Goal: Find specific page/section: Find specific page/section

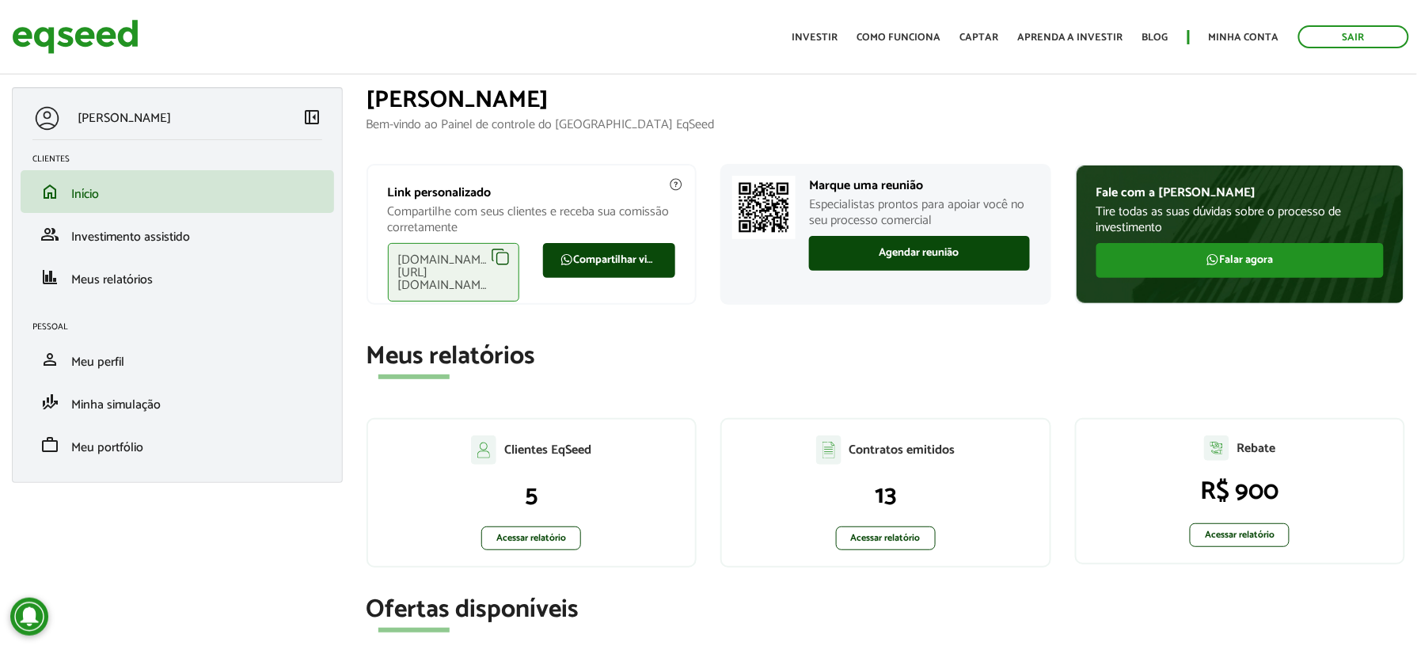
scroll to position [105, 0]
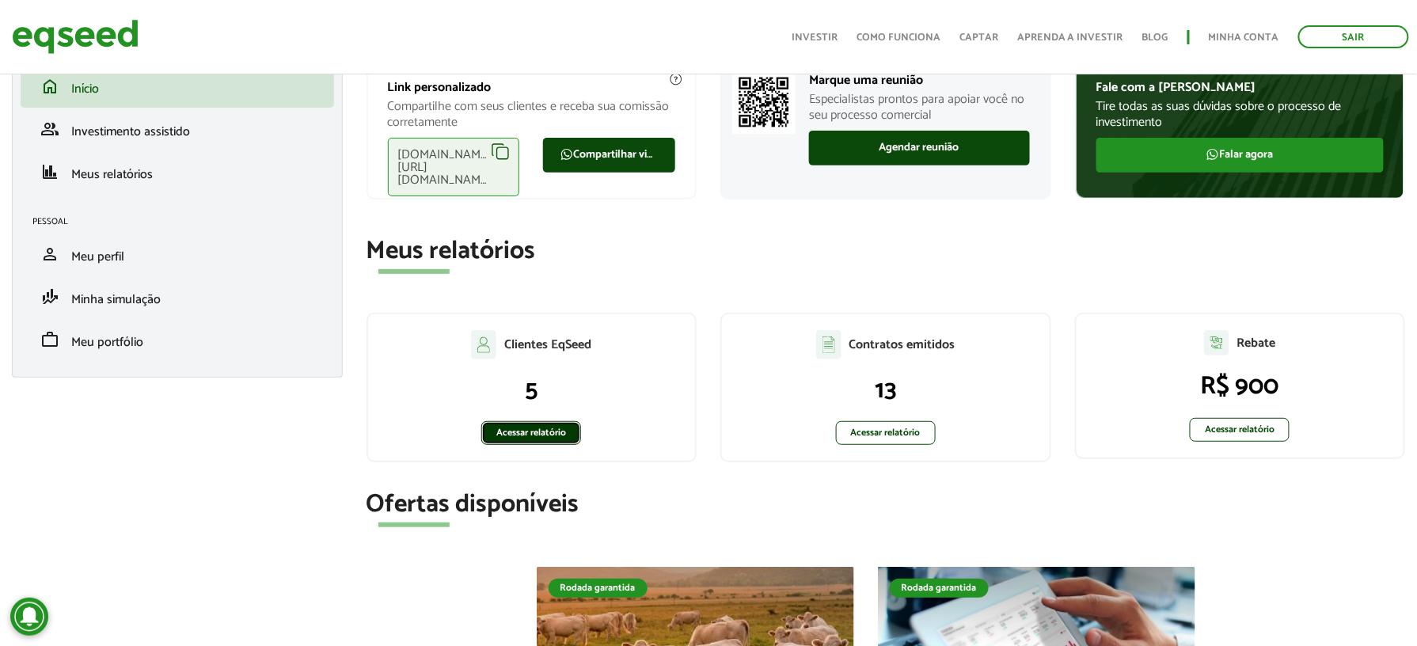
click at [501, 428] on link "Acessar relatório" at bounding box center [531, 433] width 100 height 24
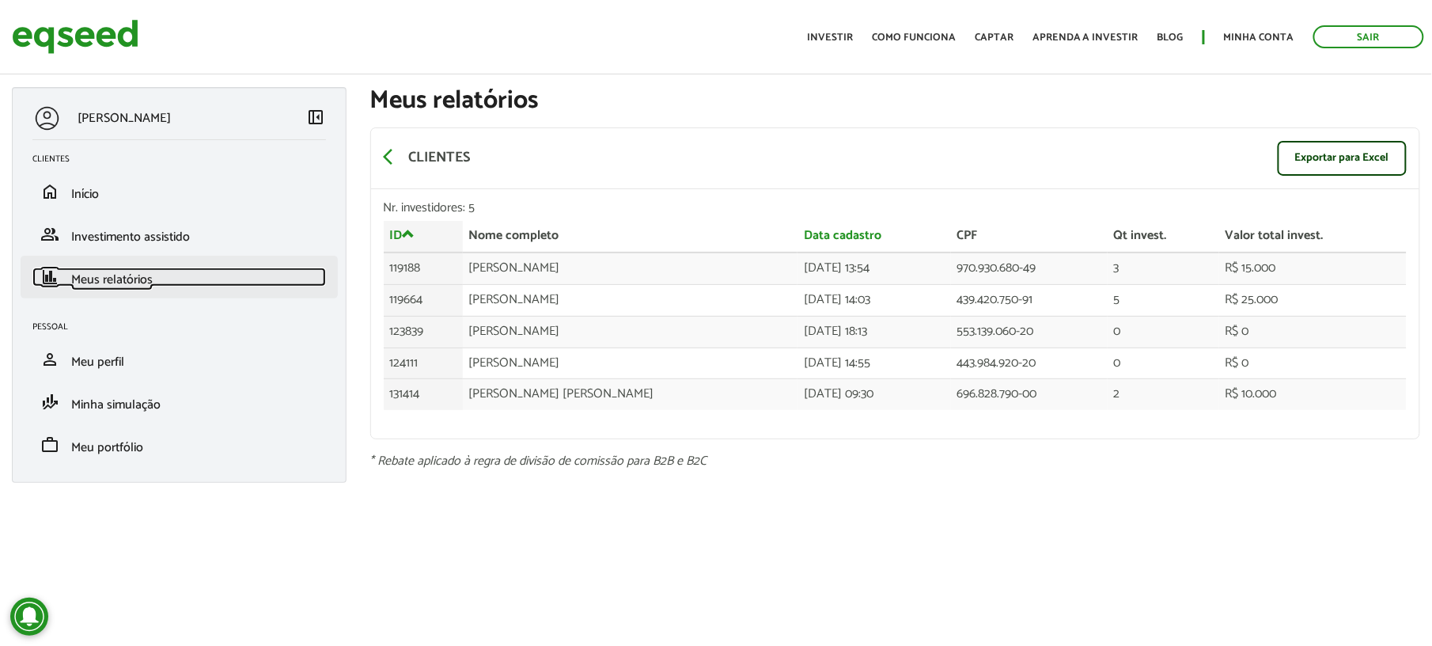
click at [160, 271] on link "finance Meus relatórios" at bounding box center [179, 276] width 294 height 19
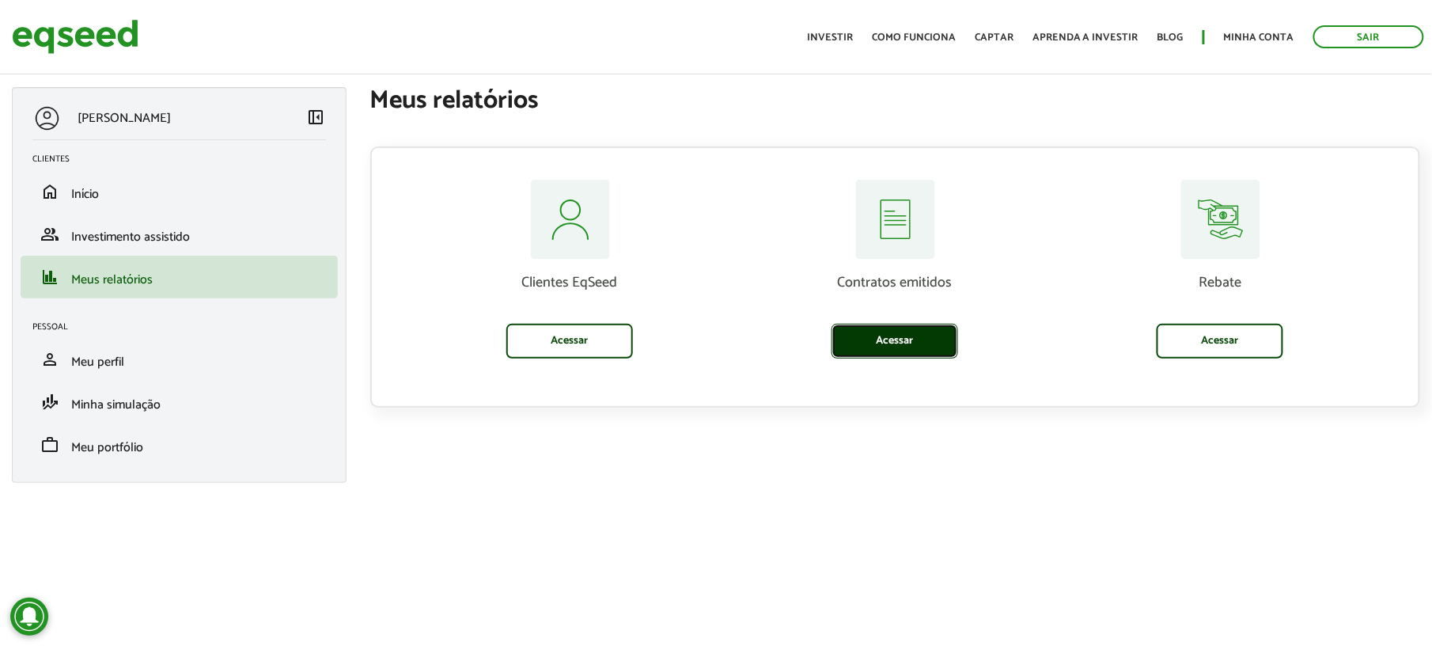
click at [931, 331] on link "Acessar" at bounding box center [895, 341] width 127 height 35
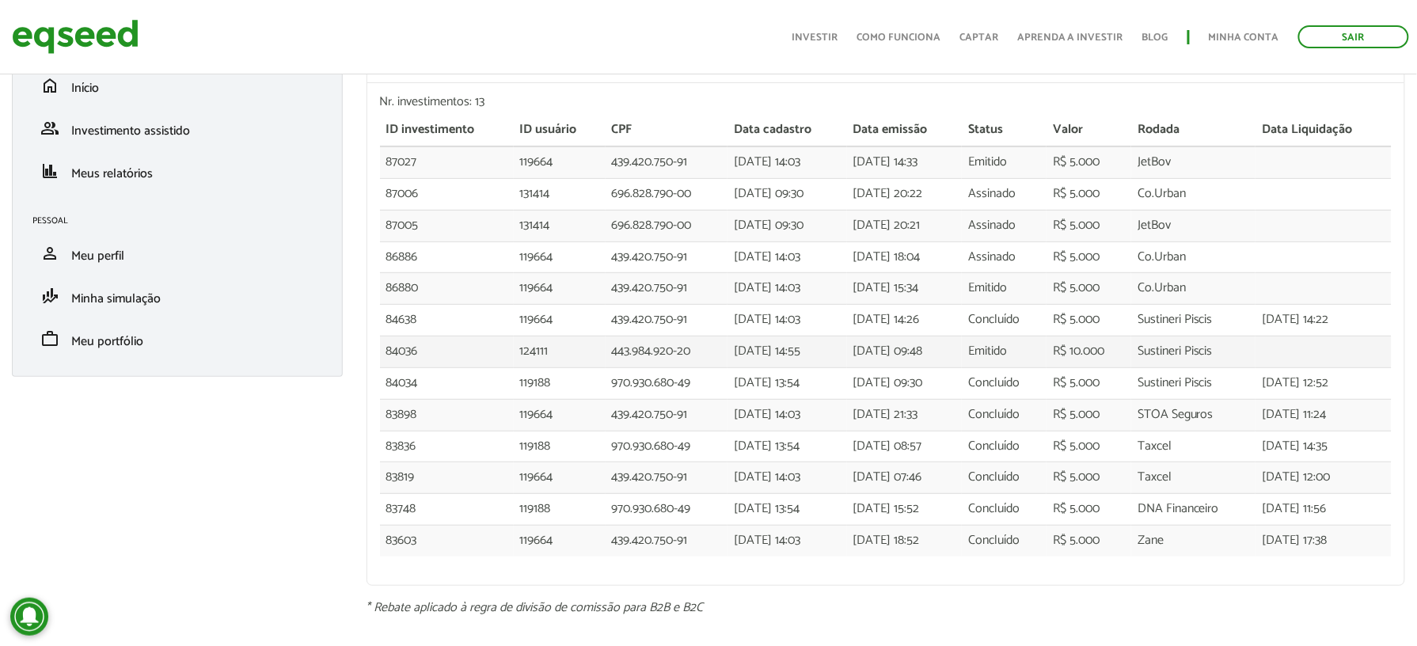
scroll to position [3, 0]
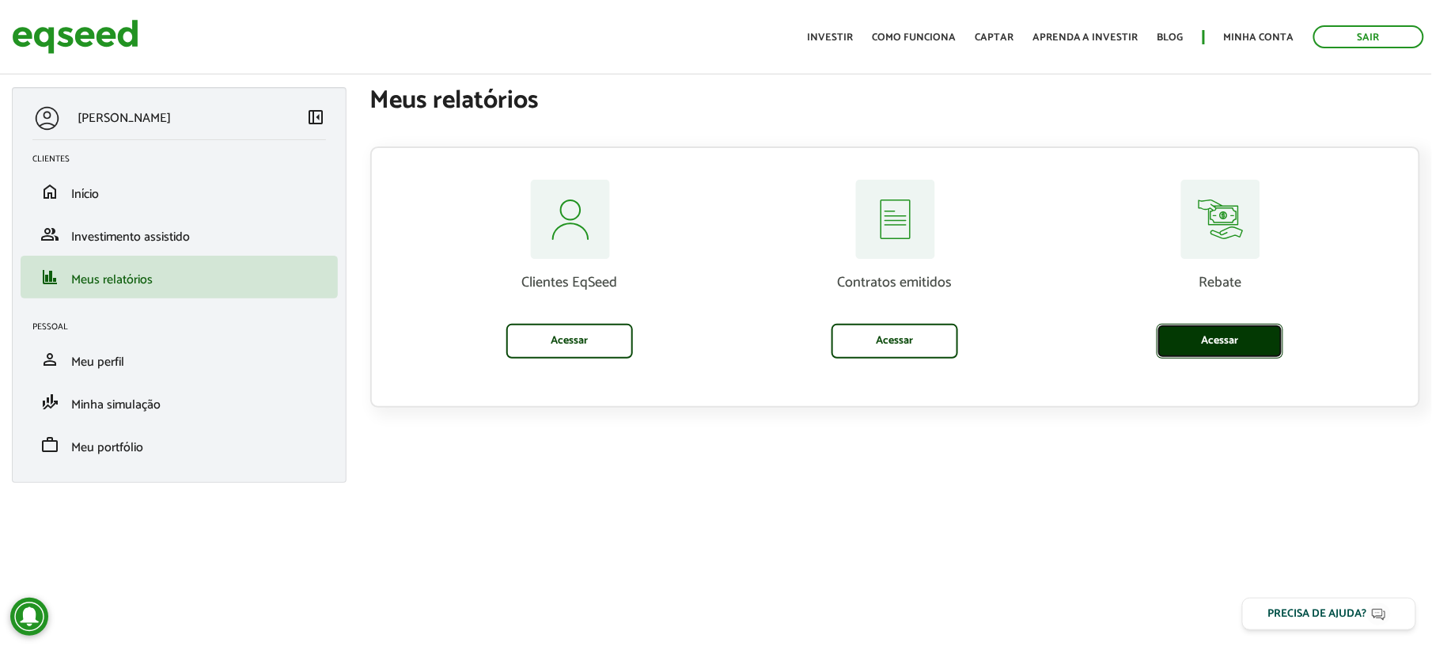
click at [1231, 337] on link "Acessar" at bounding box center [1220, 341] width 127 height 35
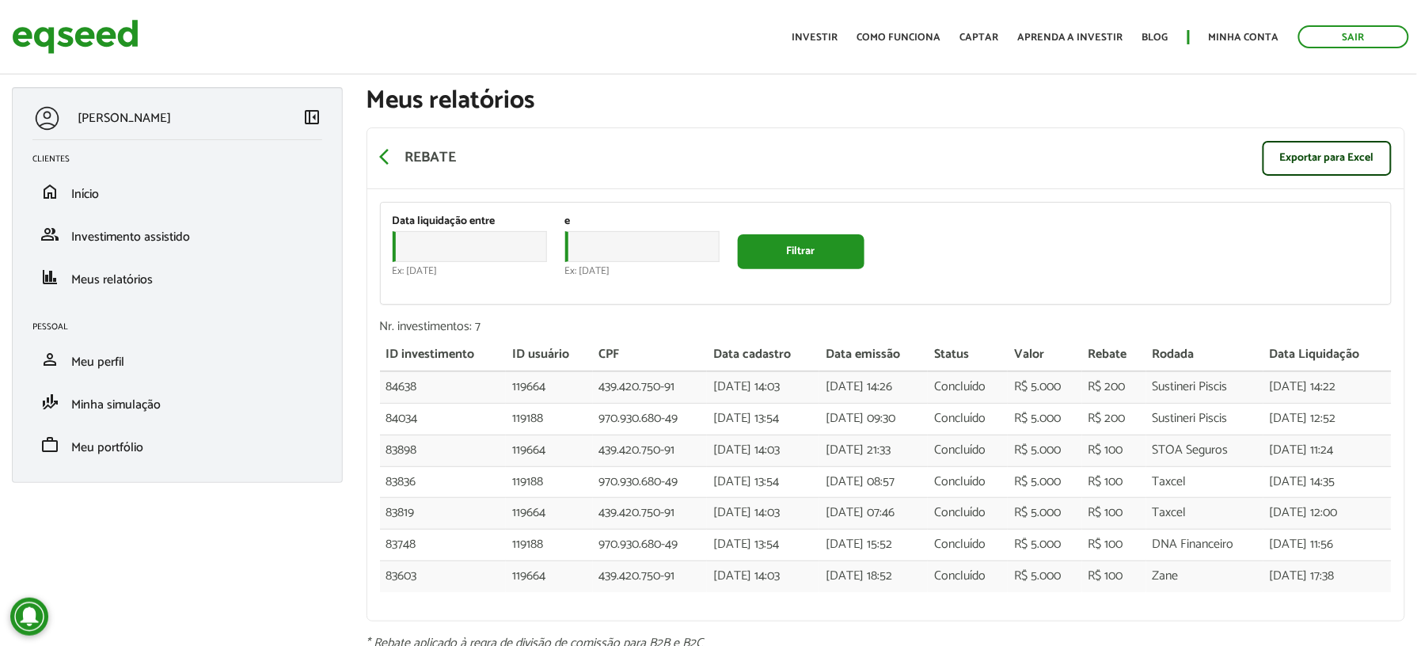
drag, startPoint x: 1347, startPoint y: 39, endPoint x: 1349, endPoint y: 48, distance: 9.8
click at [1347, 39] on link "Sair" at bounding box center [1353, 36] width 111 height 23
